Goal: Communication & Community: Answer question/provide support

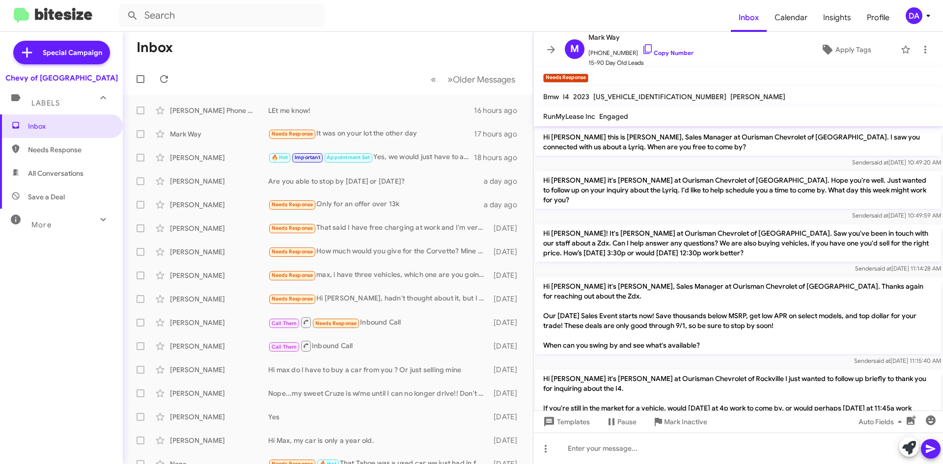
scroll to position [212, 0]
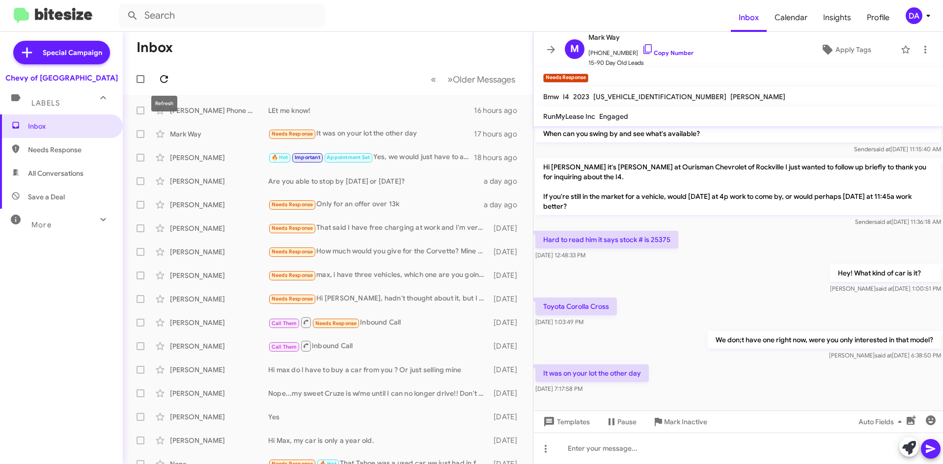
click at [163, 74] on icon at bounding box center [164, 79] width 12 height 12
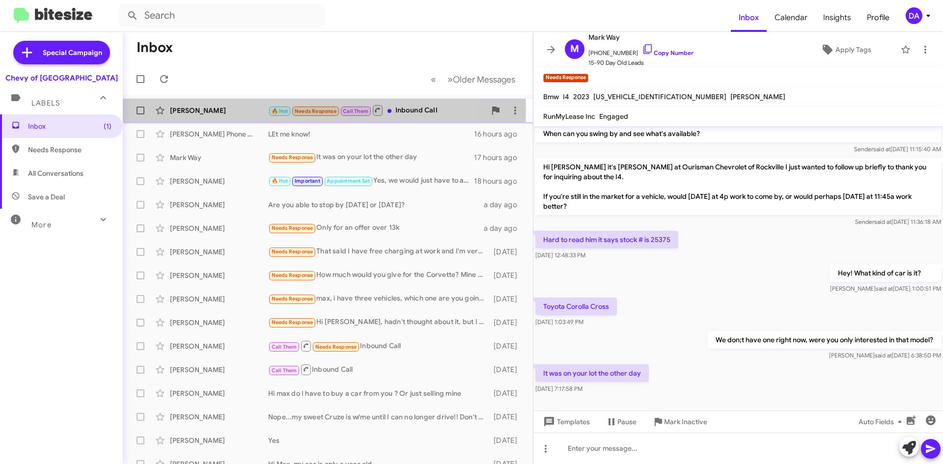
click at [251, 111] on div "[PERSON_NAME]" at bounding box center [219, 111] width 98 height 10
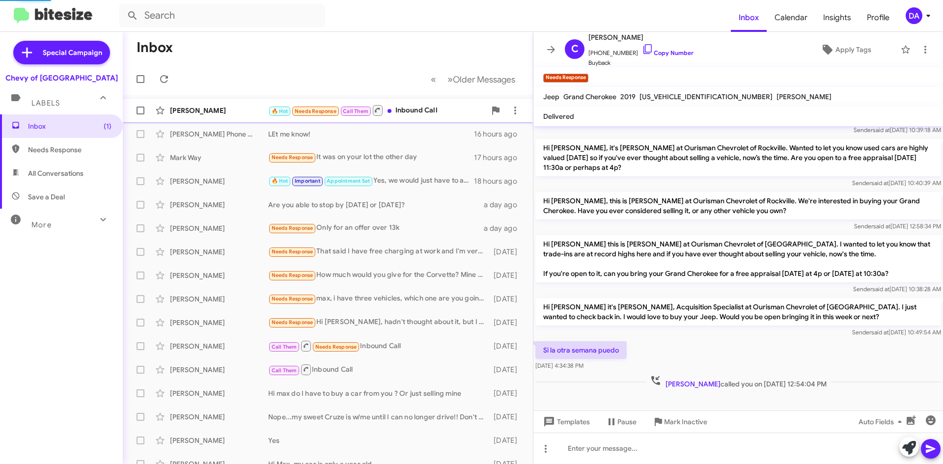
scroll to position [95, 0]
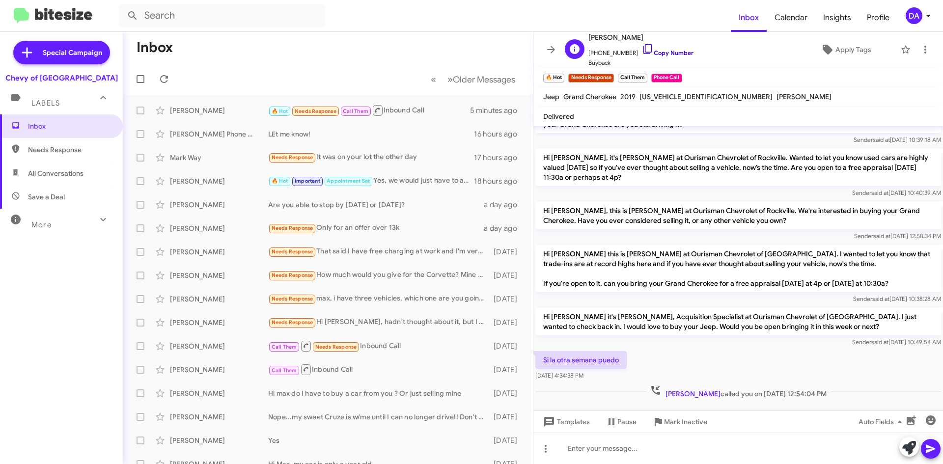
click at [673, 51] on link "Copy Number" at bounding box center [668, 52] width 52 height 7
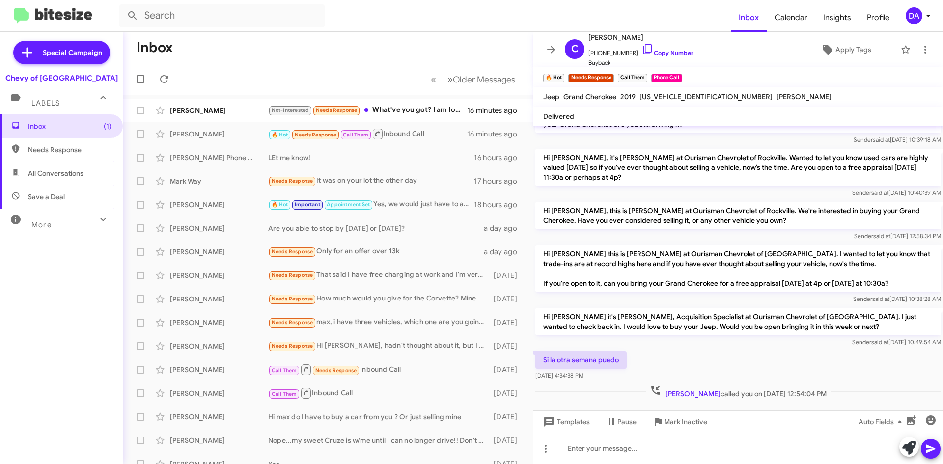
click at [87, 277] on div "Inbox (1) Needs Response All Conversations Save a Deal More Important 🔥 Hot App…" at bounding box center [61, 253] width 123 height 278
drag, startPoint x: 74, startPoint y: 256, endPoint x: 102, endPoint y: 255, distance: 28.0
click at [91, 255] on div "Inbox (1) Needs Response All Conversations Save a Deal More Important 🔥 Hot App…" at bounding box center [61, 253] width 123 height 278
click at [164, 78] on icon at bounding box center [164, 79] width 12 height 12
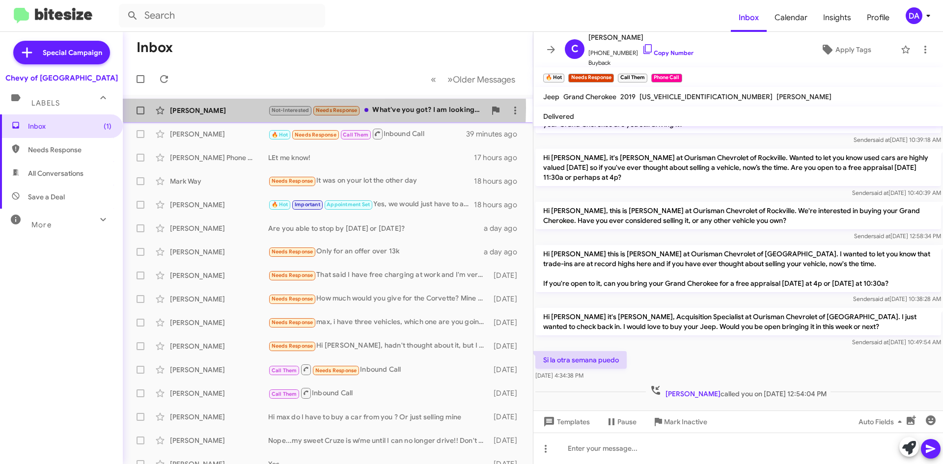
click at [268, 108] on span "Not-Interested" at bounding box center [290, 109] width 44 height 9
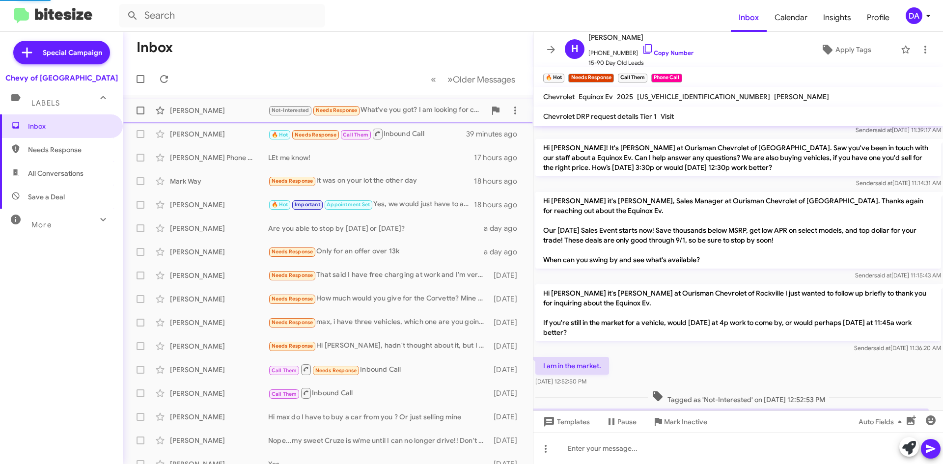
scroll to position [144, 0]
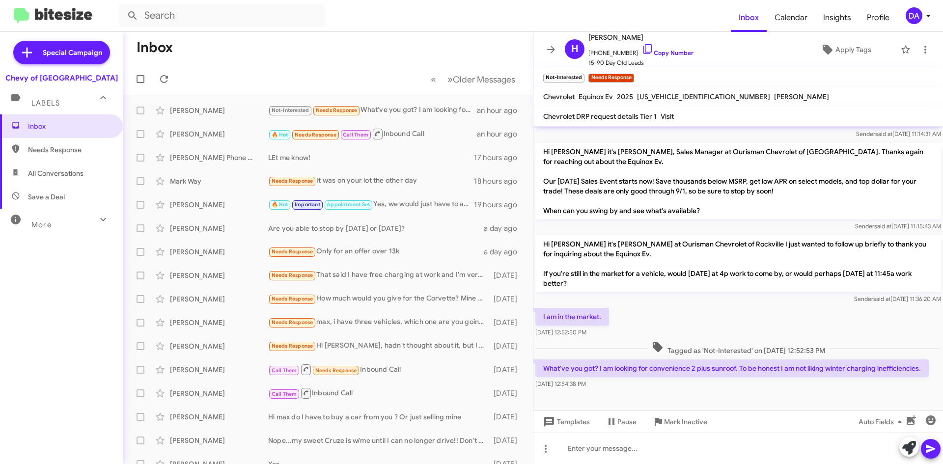
click at [531, 5] on form at bounding box center [425, 16] width 612 height 24
